Goal: Navigation & Orientation: Find specific page/section

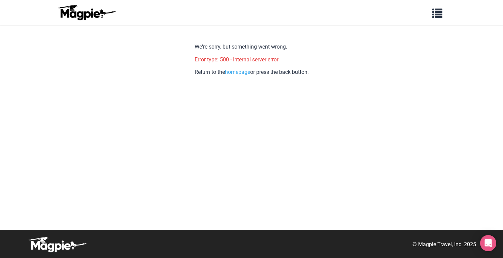
click at [424, 114] on body "Problems we solve Products Content Management and Distribution Magpie for Resel…" at bounding box center [251, 129] width 503 height 258
click at [398, 121] on body "Problems we solve Products Content Management and Distribution Magpie for Resel…" at bounding box center [251, 129] width 503 height 258
click at [199, 117] on div "We're sorry, but something went wrong. Error type: 500 - Internal server error …" at bounding box center [252, 133] width 114 height 191
click at [430, 97] on body "Problems we solve Products Content Management and Distribution Magpie for Resel…" at bounding box center [251, 129] width 503 height 258
click at [390, 154] on body "Problems we solve Products Content Management and Distribution Magpie for Resel…" at bounding box center [251, 129] width 503 height 258
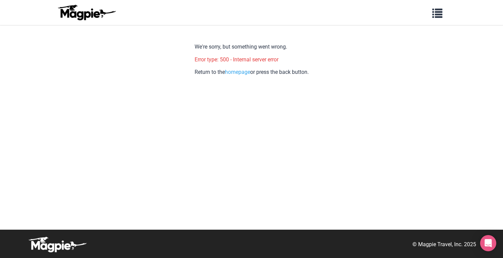
click at [383, 137] on body "Problems we solve Products Content Management and Distribution Magpie for Resel…" at bounding box center [251, 129] width 503 height 258
click at [484, 245] on div "Open Intercom Messenger" at bounding box center [489, 243] width 18 height 18
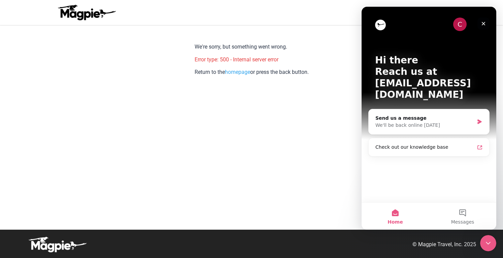
click at [485, 26] on icon "Close" at bounding box center [483, 23] width 5 height 5
